Goal: Task Accomplishment & Management: Complete application form

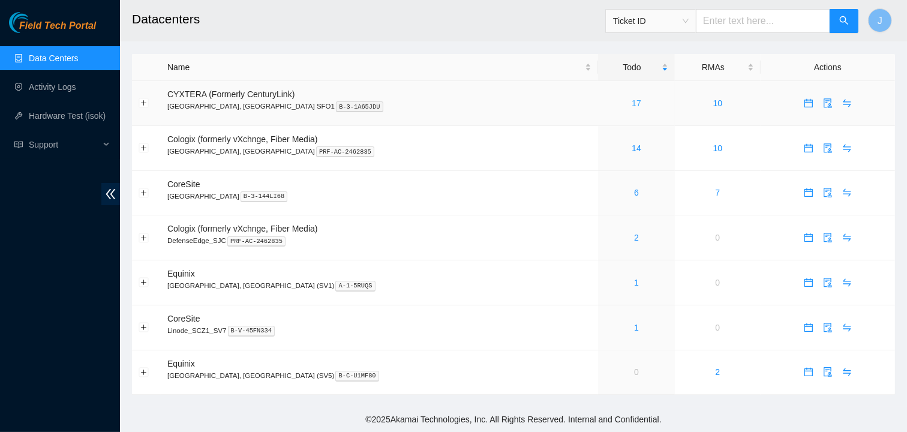
click at [631, 100] on link "17" at bounding box center [636, 103] width 10 height 10
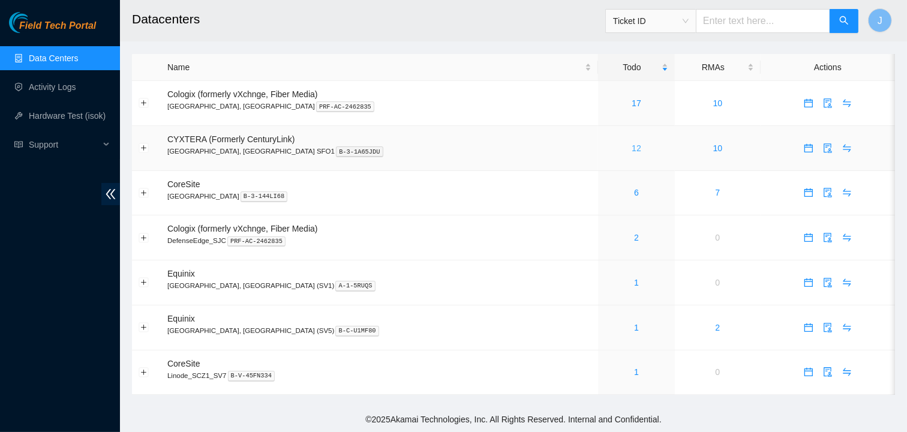
click at [631, 148] on link "12" at bounding box center [636, 148] width 10 height 10
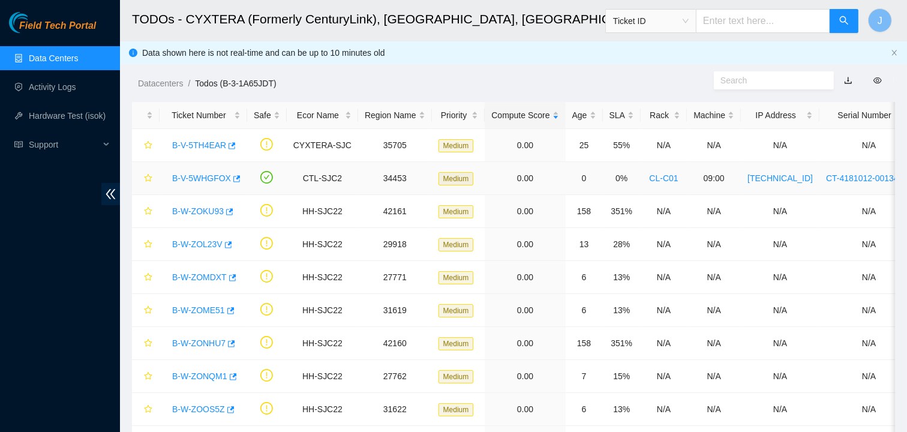
click at [206, 176] on link "B-V-5WHGFOX" at bounding box center [201, 178] width 59 height 10
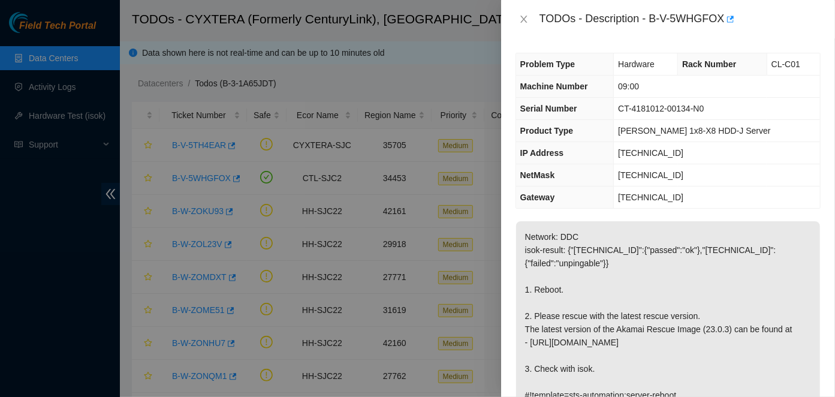
click at [654, 17] on div "TODOs - Description - B-V-5WHGFOX" at bounding box center [680, 19] width 281 height 19
click at [726, 20] on div "TODOs - Description - B-V-5WHGFOX" at bounding box center [680, 19] width 281 height 19
copy div "B-V-5WHGFOX"
click at [685, 63] on th "Rack Number" at bounding box center [722, 64] width 89 height 22
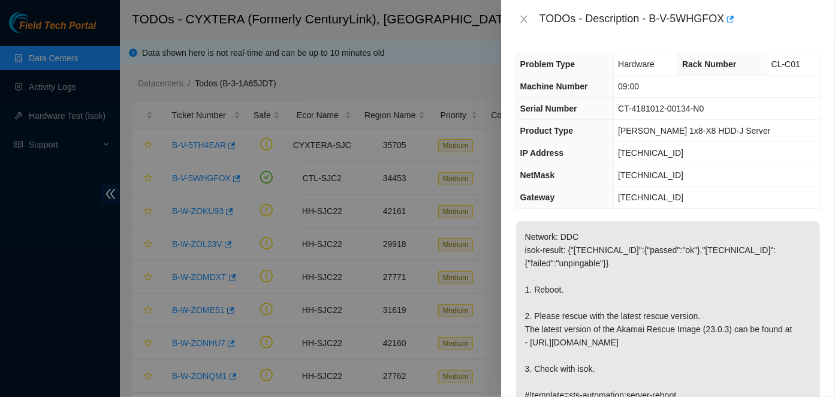
click at [691, 63] on span "Rack Number" at bounding box center [709, 64] width 54 height 10
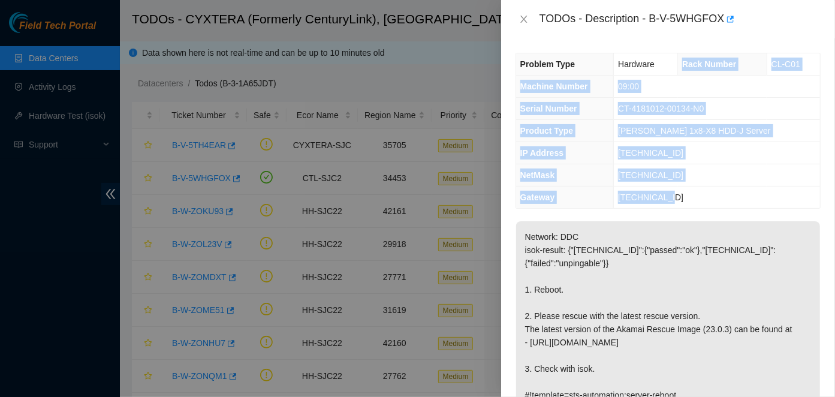
click at [684, 194] on td "184.28.225.1" at bounding box center [717, 198] width 206 height 22
copy tbody "Rack Number CL-C01 Machine Number 09:00 Serial Number CT-4181012-00134-N0 Produ…"
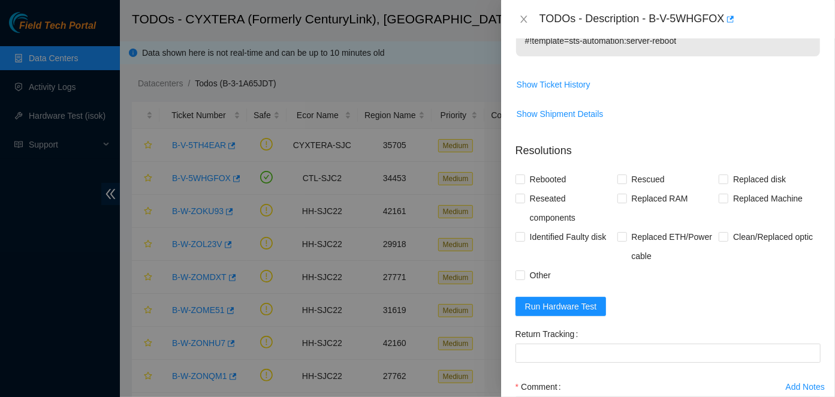
scroll to position [390, 0]
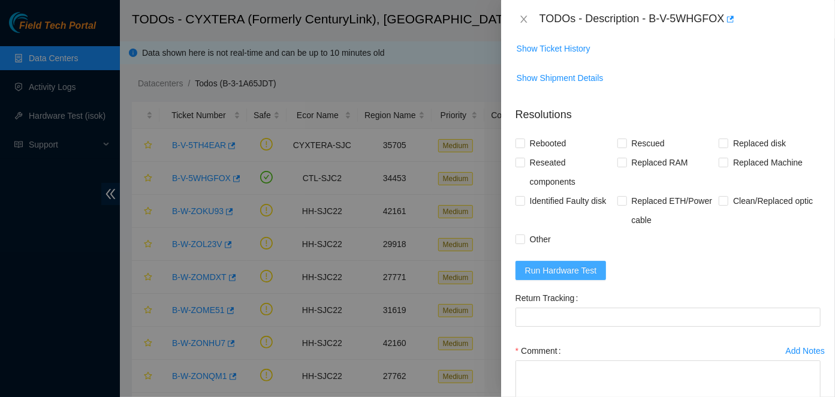
click at [600, 270] on button "Run Hardware Test" at bounding box center [561, 270] width 91 height 19
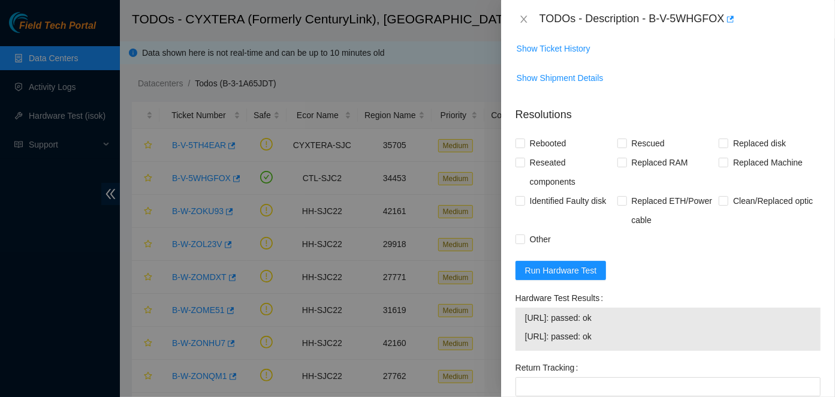
click at [530, 319] on span "184.28.225.20: passed: ok" at bounding box center [668, 317] width 286 height 13
click at [631, 336] on span "184.28.225.21: passed: ok" at bounding box center [668, 336] width 286 height 13
copy tbody "184.28.225.20: passed: ok 184.28.225.21: passed: ok"
click at [556, 142] on span "Rebooted" at bounding box center [548, 143] width 46 height 19
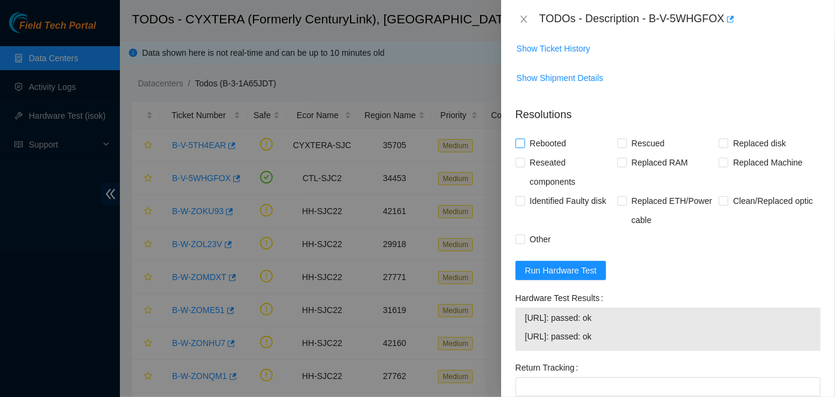
click at [524, 142] on input "Rebooted" at bounding box center [520, 143] width 8 height 8
checkbox input "true"
click at [660, 139] on span "Rescued" at bounding box center [648, 143] width 43 height 19
click at [626, 139] on input "Rescued" at bounding box center [622, 143] width 8 height 8
checkbox input "true"
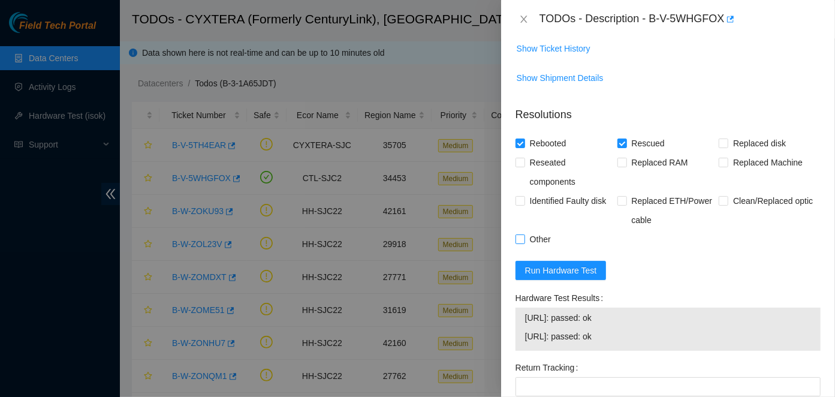
click at [542, 237] on span "Other" at bounding box center [540, 239] width 31 height 19
click at [524, 237] on input "Other" at bounding box center [520, 238] width 8 height 8
checkbox input "true"
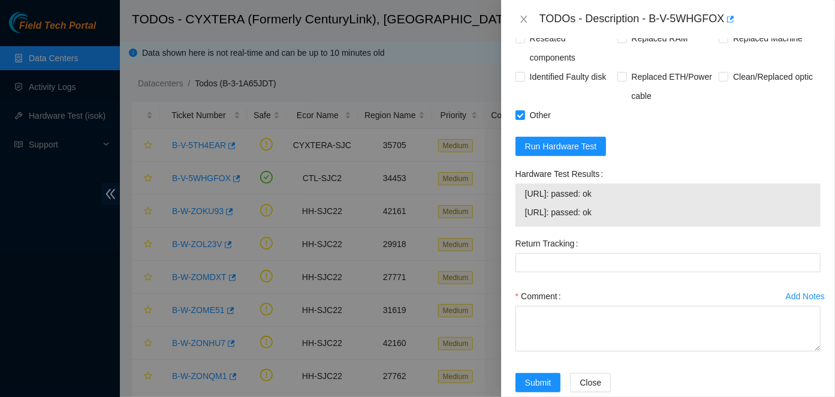
scroll to position [536, 0]
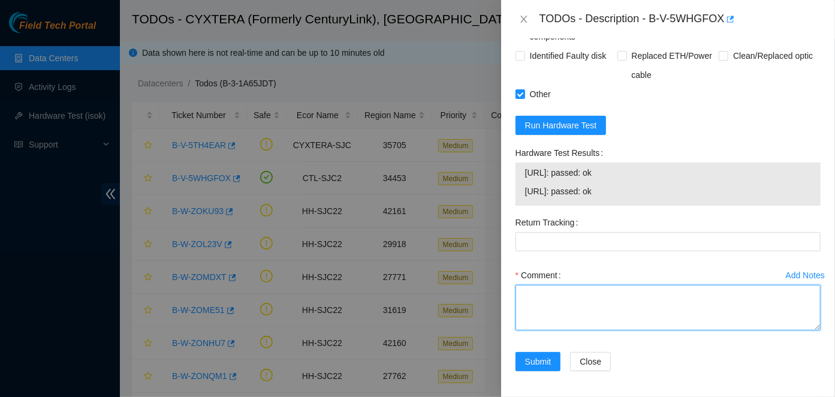
click at [651, 303] on textarea "Comment" at bounding box center [668, 308] width 305 height 46
paste textarea "Hooked up monitor and keyboard Powered down machine Reseated all disks and cabl…"
type textarea "Hooked up monitor and keyboard Powered down machine Reseated all disks and cabl…"
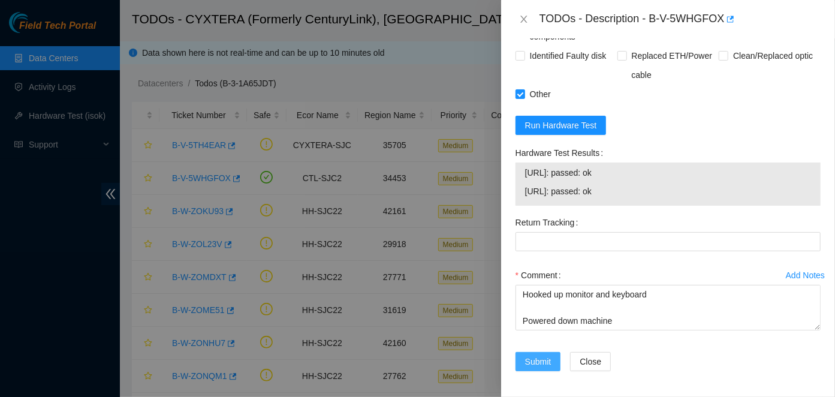
click at [548, 359] on span "Submit" at bounding box center [538, 361] width 26 height 13
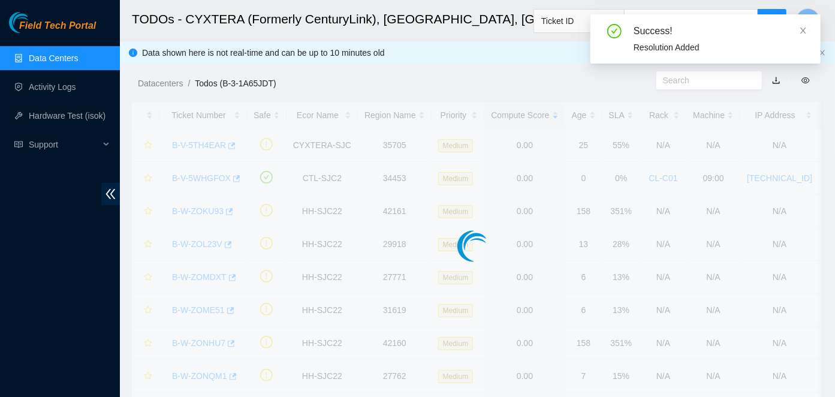
scroll to position [347, 0]
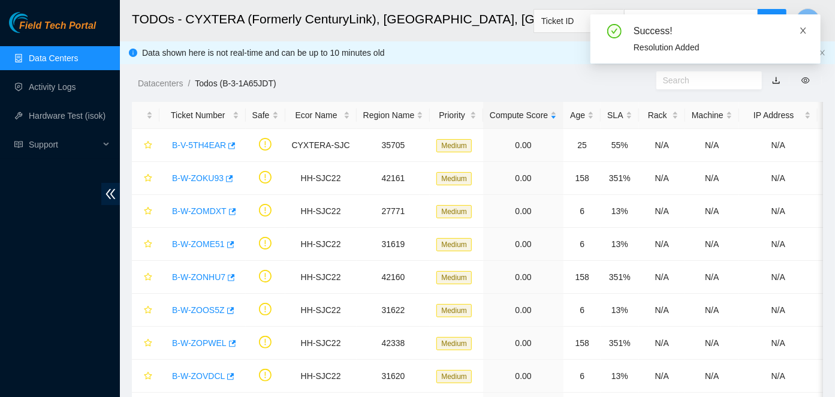
click at [802, 30] on icon "close" at bounding box center [803, 30] width 8 height 8
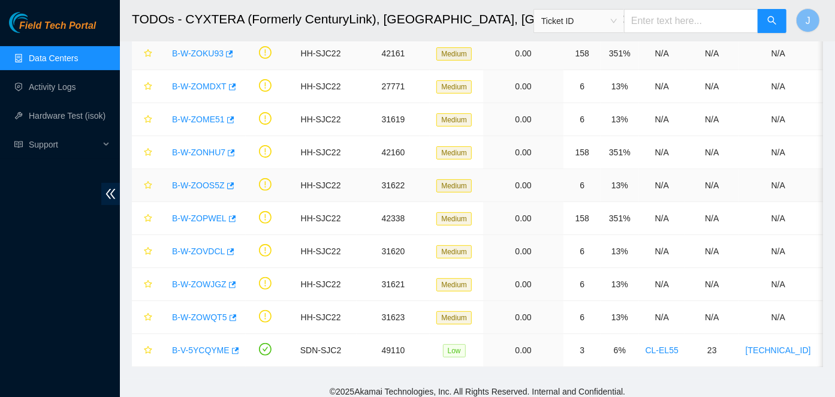
scroll to position [128, 0]
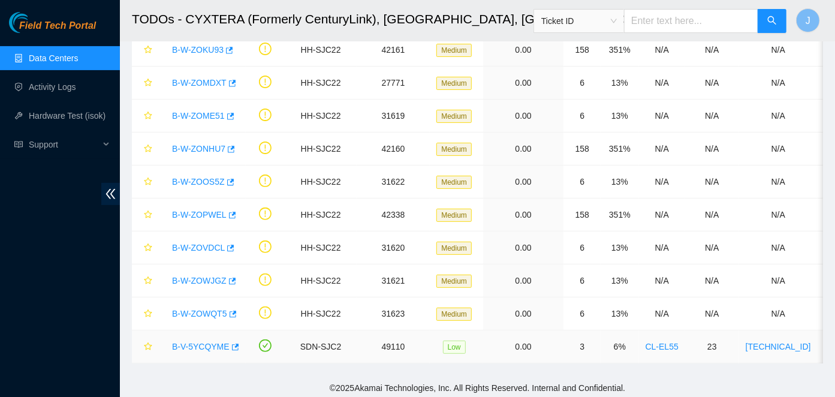
click at [212, 342] on link "B-V-5YCQYME" at bounding box center [201, 347] width 58 height 10
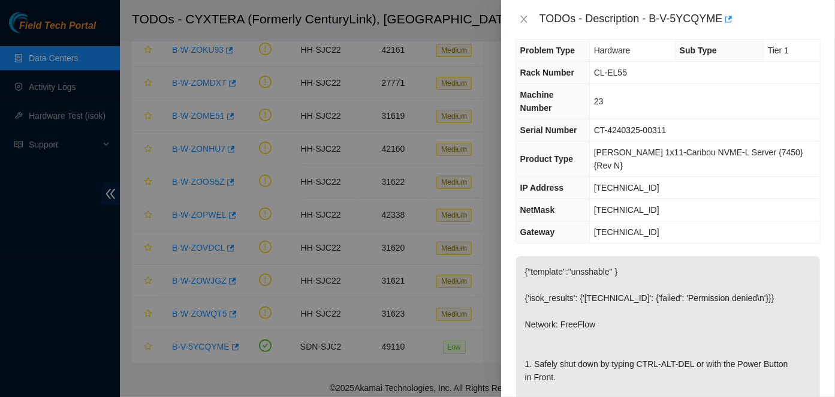
scroll to position [0, 0]
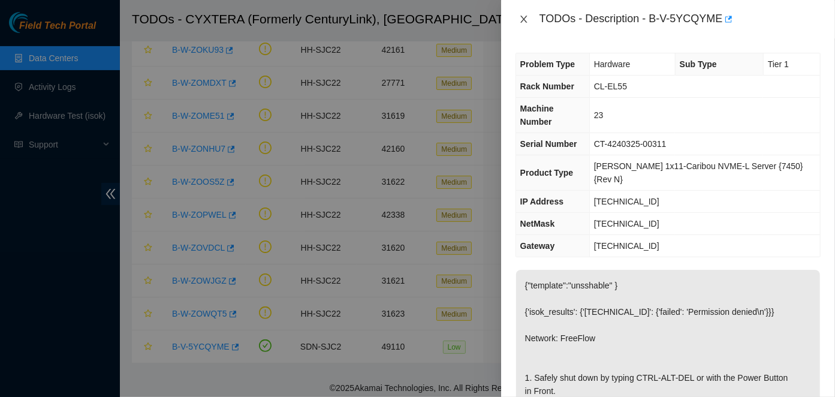
click at [524, 20] on icon "close" at bounding box center [524, 19] width 10 height 10
